Goal: Task Accomplishment & Management: Manage account settings

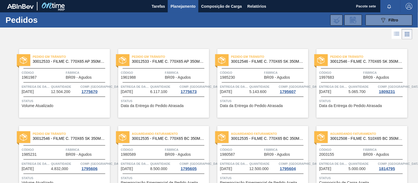
drag, startPoint x: 391, startPoint y: 21, endPoint x: 386, endPoint y: 27, distance: 7.3
click at [391, 21] on font "Filtro" at bounding box center [394, 20] width 10 height 4
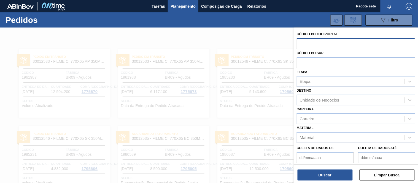
click at [346, 44] on input "text" at bounding box center [356, 43] width 118 height 10
type input "1985231"
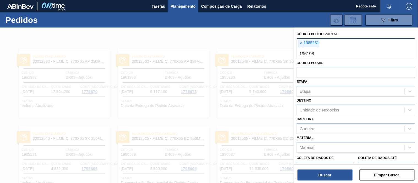
type input "1961988"
type input "1961987"
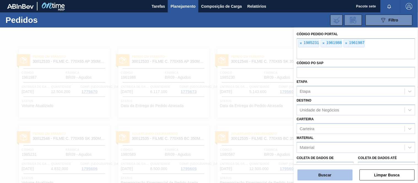
click at [326, 174] on font "Buscar" at bounding box center [325, 175] width 13 height 4
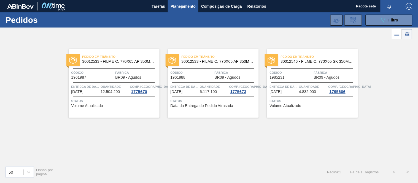
click at [93, 92] on div "Entrega de dados [DATE]" at bounding box center [85, 89] width 28 height 10
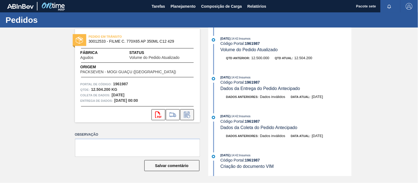
click at [187, 112] on icon at bounding box center [187, 115] width 9 height 7
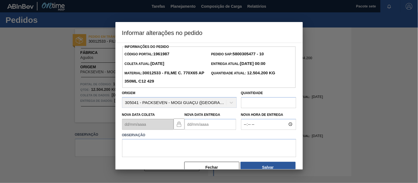
click at [211, 122] on Entrega1961987 "Nova Data Entrega" at bounding box center [211, 124] width 52 height 11
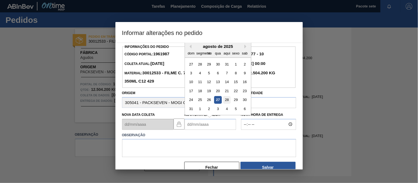
click at [226, 98] on div "28" at bounding box center [226, 99] width 7 height 7
type Entrega1961987 "[DATE]"
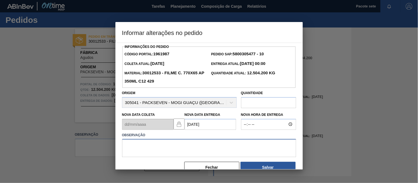
click at [180, 151] on textarea at bounding box center [209, 148] width 174 height 18
type textarea "F"
drag, startPoint x: 169, startPoint y: 147, endPoint x: 60, endPoint y: 141, distance: 109.0
click at [60, 141] on div "Informar alterações no pedido Informações do Pedido Código Portal: 1961987 Pedi…" at bounding box center [209, 91] width 418 height 183
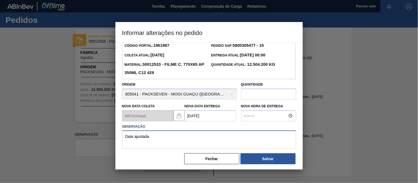
scroll to position [12, 0]
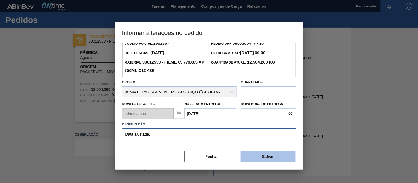
type textarea "Data ajustada."
click at [272, 156] on font "Salvar" at bounding box center [268, 157] width 12 height 4
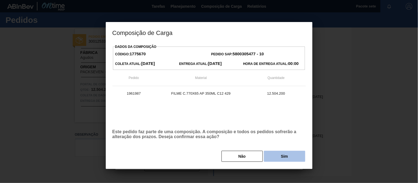
click at [285, 155] on button "Sim" at bounding box center [284, 156] width 41 height 11
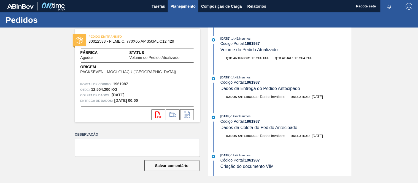
click at [174, 4] on font "Planejamento" at bounding box center [183, 6] width 25 height 4
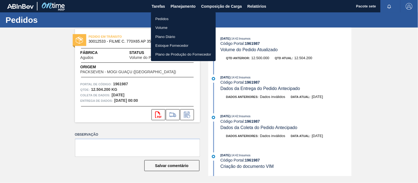
click at [173, 17] on li "Pedidos" at bounding box center [183, 18] width 65 height 9
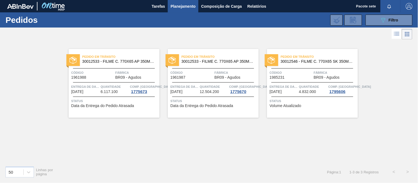
click at [128, 72] on font "Fábrica" at bounding box center [122, 72] width 14 height 3
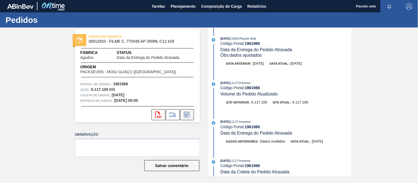
click at [186, 114] on icon at bounding box center [187, 115] width 9 height 7
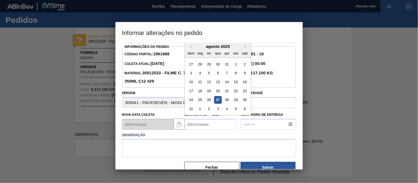
click at [203, 123] on Entrega1961988 "Nova Data Entrega" at bounding box center [211, 124] width 52 height 11
click at [226, 99] on font "28" at bounding box center [227, 100] width 4 height 4
type Entrega1961988 "[DATE]"
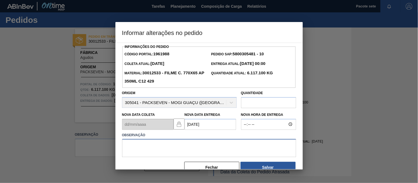
click at [168, 148] on textarea at bounding box center [209, 148] width 174 height 18
paste textarea "Data ajustada."
type textarea "Data ajustada."
click at [276, 166] on button "Salvar" at bounding box center [268, 167] width 55 height 11
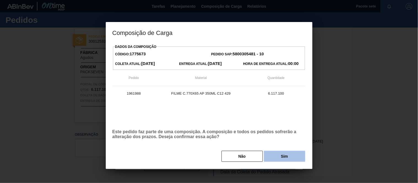
click at [280, 155] on button "Sim" at bounding box center [284, 156] width 41 height 11
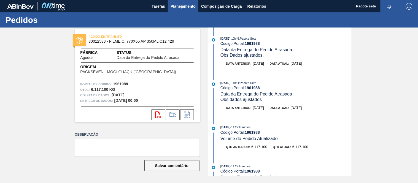
click at [190, 6] on font "Planejamento" at bounding box center [183, 6] width 25 height 4
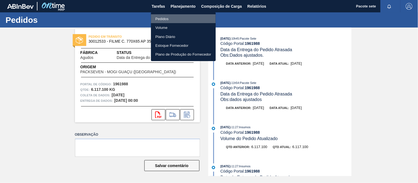
click at [187, 19] on li "Pedidos" at bounding box center [183, 18] width 65 height 9
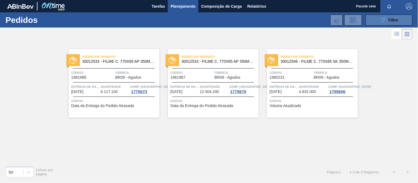
drag, startPoint x: 381, startPoint y: 16, endPoint x: 373, endPoint y: 23, distance: 10.7
click at [380, 16] on button "089F7B8B-B2A5-4AFE-B5C0-19BA573D28AC Filtro" at bounding box center [389, 20] width 47 height 11
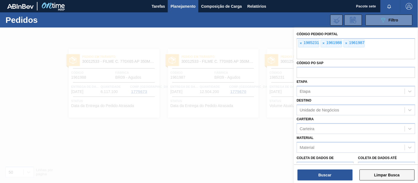
click at [398, 179] on button "Limpar Busca" at bounding box center [387, 175] width 55 height 11
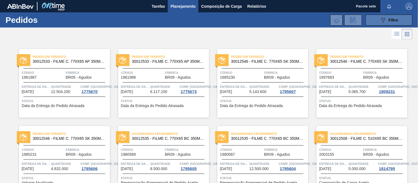
click at [382, 18] on icon "089F7B8B-B2A5-4AFE-B5C0-19BA573D28AC" at bounding box center [383, 20] width 7 height 7
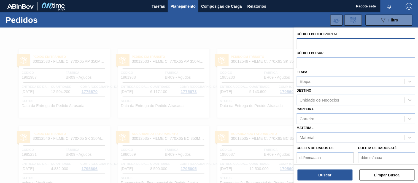
click at [343, 45] on input "text" at bounding box center [356, 43] width 118 height 10
type input "1997683"
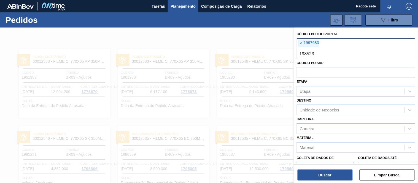
type input "1985230"
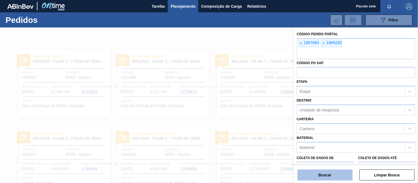
click at [333, 175] on button "Buscar" at bounding box center [325, 175] width 55 height 11
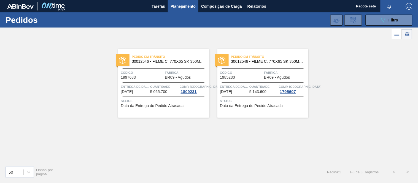
click at [172, 72] on font "Fábrica" at bounding box center [172, 72] width 14 height 3
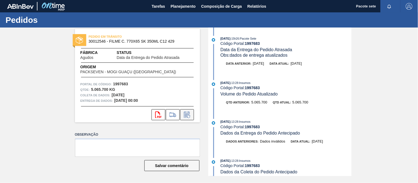
click at [189, 117] on icon at bounding box center [187, 115] width 9 height 7
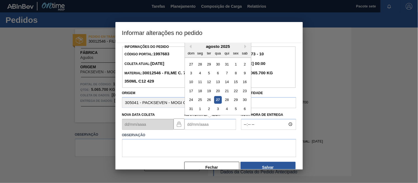
click at [196, 125] on Entrega1997683 "Nova Data Entrega" at bounding box center [211, 124] width 52 height 11
click at [207, 111] on div "2" at bounding box center [208, 108] width 7 height 7
type Entrega1997683 "[DATE]"
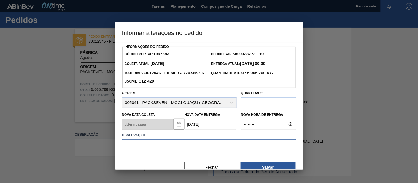
click at [191, 150] on textarea at bounding box center [209, 148] width 174 height 18
drag, startPoint x: 158, startPoint y: 145, endPoint x: 94, endPoint y: 137, distance: 64.5
click at [96, 138] on div "Informar alterações no pedido Informações do Pedido Código Portal: 1997683 Pedi…" at bounding box center [209, 91] width 418 height 183
type textarea "Data ajustada."
click at [257, 163] on button "Salvar" at bounding box center [268, 167] width 55 height 11
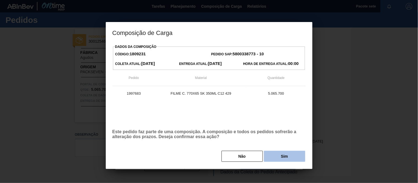
click at [286, 156] on font "Sim" at bounding box center [284, 156] width 7 height 4
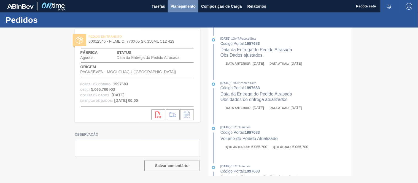
click at [185, 7] on font "Planejamento" at bounding box center [183, 6] width 25 height 4
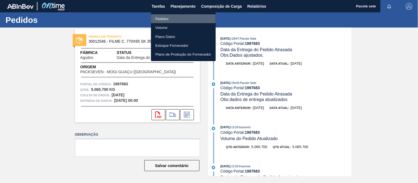
click at [164, 17] on font "Pedidos" at bounding box center [161, 19] width 13 height 4
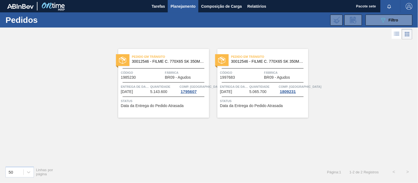
click at [162, 74] on span "Código" at bounding box center [142, 73] width 43 height 6
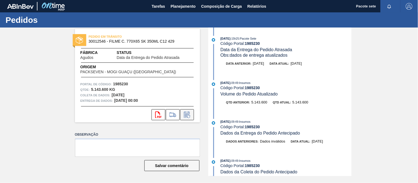
click at [190, 114] on icon at bounding box center [187, 115] width 9 height 7
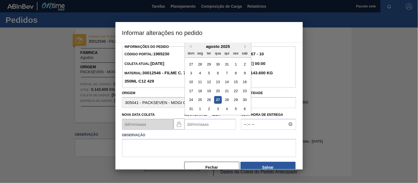
click at [216, 129] on Entrega1985230 "Nova Data Entrega" at bounding box center [211, 124] width 52 height 11
click at [208, 109] on font "2" at bounding box center [209, 109] width 2 height 4
type Entrega1985230 "[DATE]"
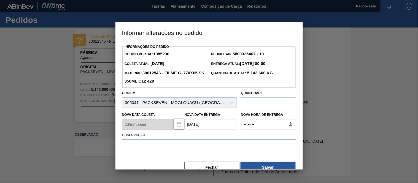
click at [176, 143] on textarea at bounding box center [209, 148] width 174 height 18
paste textarea "Data ajustada."
type textarea "Data ajustada."
click at [256, 167] on button "Salvar" at bounding box center [268, 167] width 55 height 11
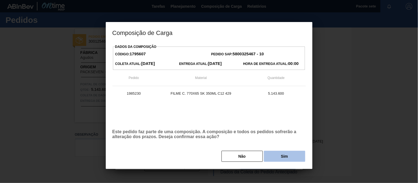
click at [292, 153] on button "Sim" at bounding box center [284, 156] width 41 height 11
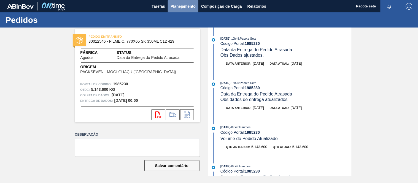
click at [188, 5] on font "Planejamento" at bounding box center [183, 6] width 25 height 4
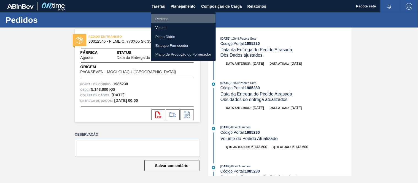
click at [163, 19] on font "Pedidos" at bounding box center [161, 19] width 13 height 4
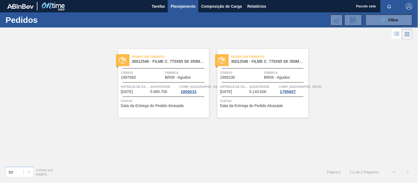
drag, startPoint x: 396, startPoint y: 23, endPoint x: 396, endPoint y: 27, distance: 3.4
click at [396, 23] on button "089F7B8B-B2A5-4AFE-B5C0-19BA573D28AC Filtro" at bounding box center [389, 20] width 47 height 11
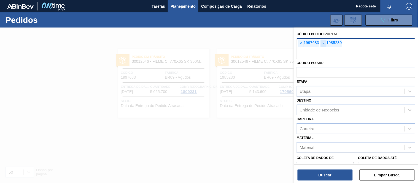
click at [323, 43] on font "×" at bounding box center [323, 43] width 2 height 4
click at [302, 45] on span "×" at bounding box center [300, 43] width 5 height 7
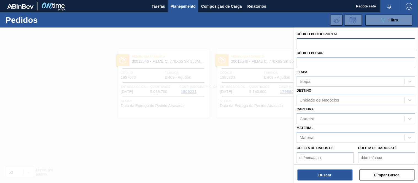
click at [214, 35] on div at bounding box center [209, 119] width 418 height 183
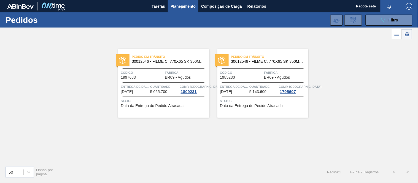
drag, startPoint x: 395, startPoint y: 22, endPoint x: 394, endPoint y: 26, distance: 3.6
click at [395, 22] on div "089F7B8B-B2A5-4AFE-B5C0-19BA573D28AC Filtro" at bounding box center [389, 20] width 18 height 7
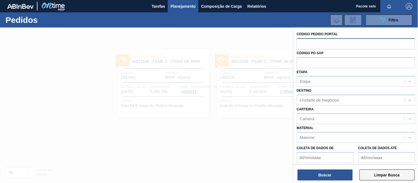
click at [379, 177] on font "Limpar Busca" at bounding box center [387, 175] width 26 height 4
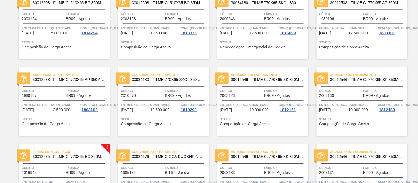
scroll to position [153, 0]
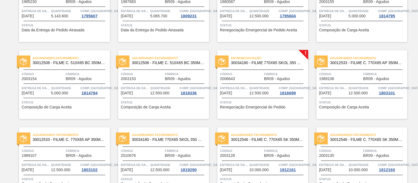
click at [258, 82] on div "Em renegociação 30034180 - FILME 770X65 SKOL 350 MP C12 Código 2006643 Fábrica …" at bounding box center [262, 84] width 91 height 69
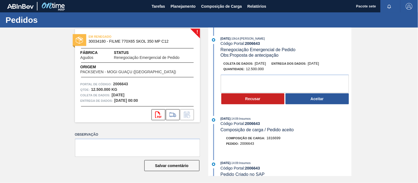
click at [255, 44] on font "2006643" at bounding box center [252, 43] width 15 height 4
copy font "2006643"
